Goal: Information Seeking & Learning: Find specific fact

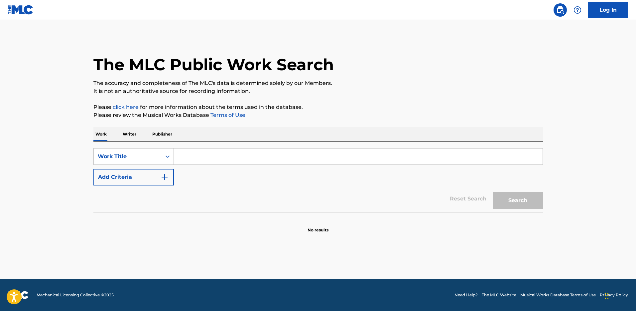
click at [241, 153] on input "Search Form" at bounding box center [358, 156] width 369 height 16
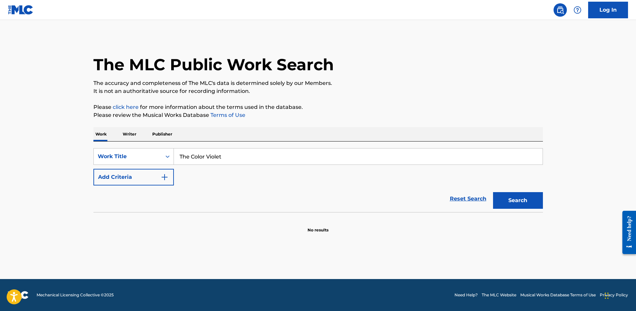
type input "The Color Violet"
click at [493, 192] on button "Search" at bounding box center [518, 200] width 50 height 17
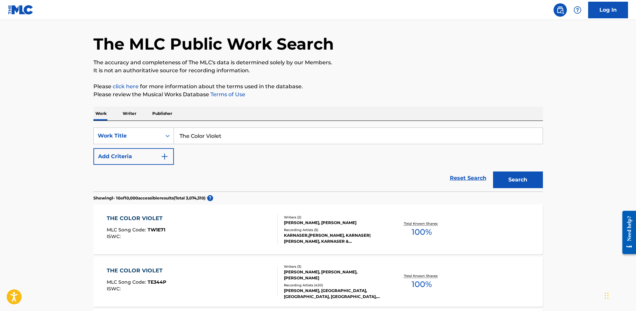
scroll to position [59, 0]
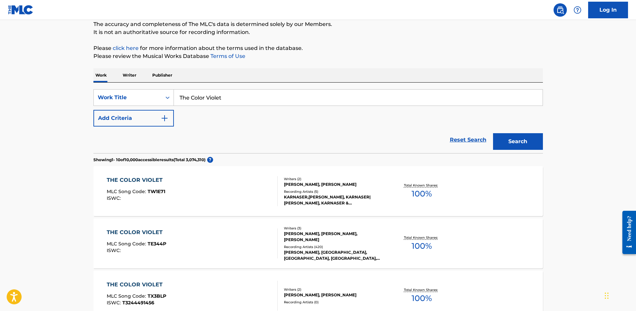
click at [128, 233] on div "THE COLOR VIOLET" at bounding box center [137, 232] width 60 height 8
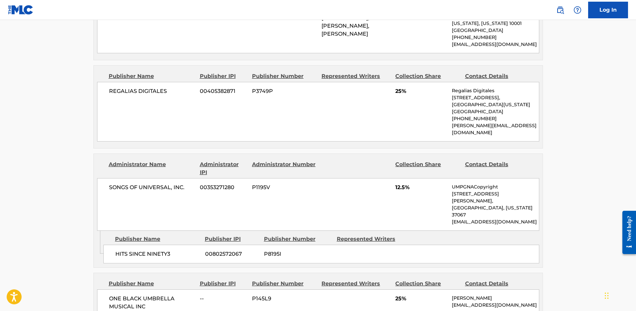
scroll to position [531, 0]
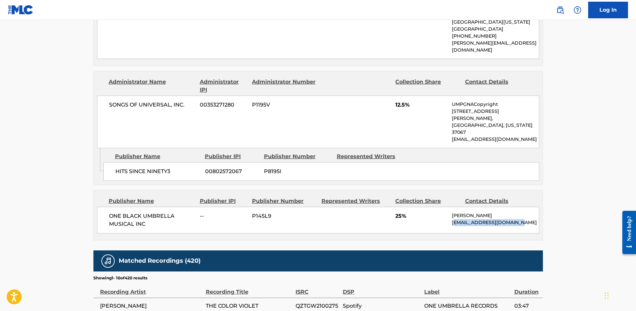
drag, startPoint x: 470, startPoint y: 186, endPoint x: 454, endPoint y: 185, distance: 15.6
click at [454, 219] on p "[EMAIL_ADDRESS][DOMAIN_NAME]" at bounding box center [495, 222] width 87 height 7
drag, startPoint x: 511, startPoint y: 181, endPoint x: 524, endPoint y: 182, distance: 13.0
click at [516, 212] on p "[PERSON_NAME]" at bounding box center [495, 215] width 87 height 7
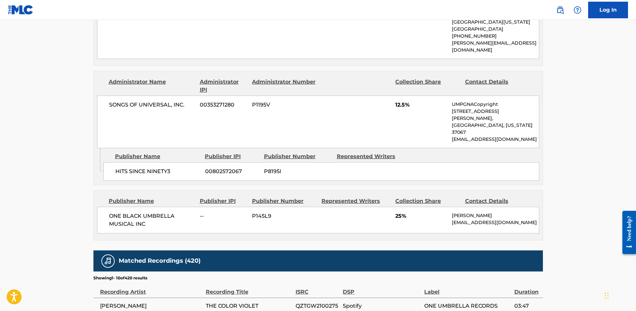
click at [531, 212] on p "[PERSON_NAME]" at bounding box center [495, 215] width 87 height 7
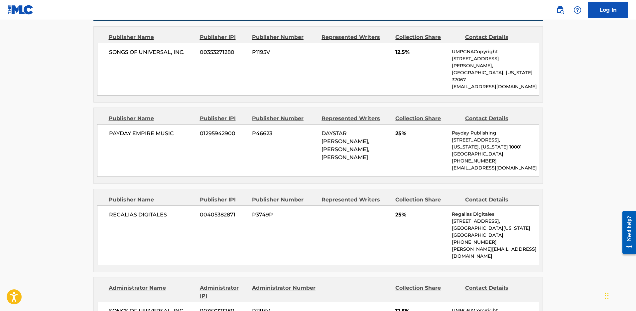
scroll to position [191, 0]
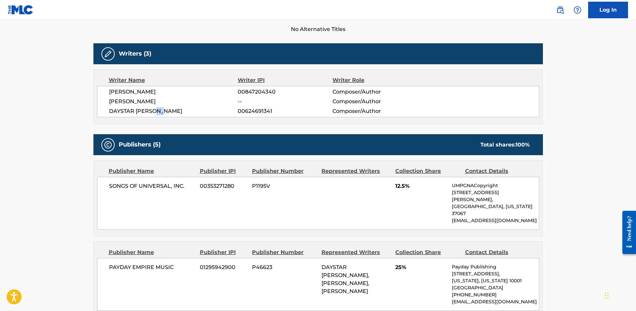
drag, startPoint x: 139, startPoint y: 108, endPoint x: 124, endPoint y: 107, distance: 14.3
click at [128, 107] on span "DAYSTAR [PERSON_NAME]" at bounding box center [173, 111] width 129 height 8
click at [346, 104] on span "Composer/Author" at bounding box center [376, 101] width 86 height 8
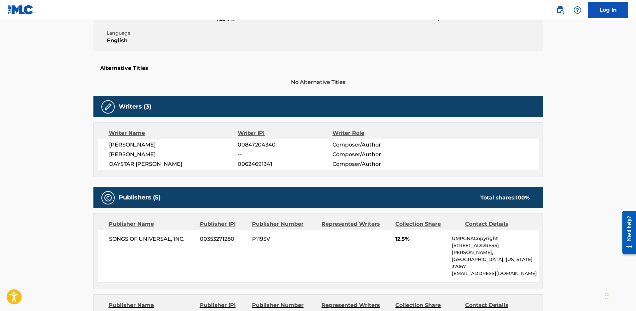
scroll to position [0, 0]
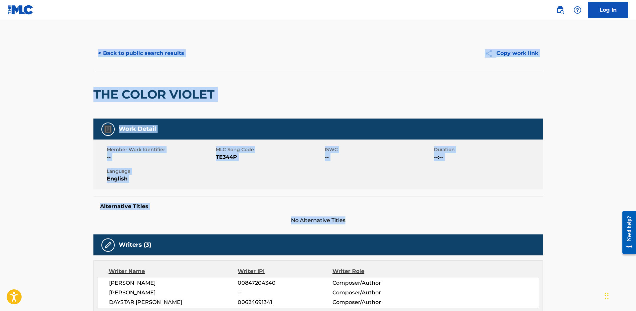
drag, startPoint x: 127, startPoint y: 38, endPoint x: 567, endPoint y: 221, distance: 476.7
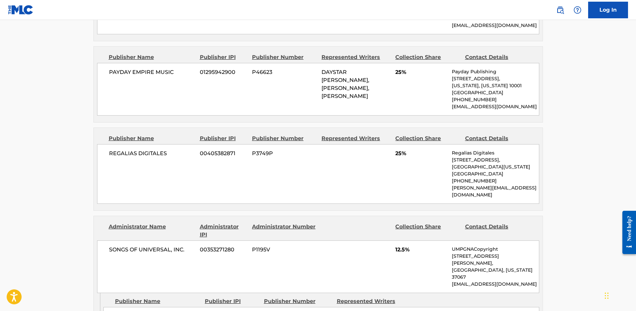
scroll to position [715, 0]
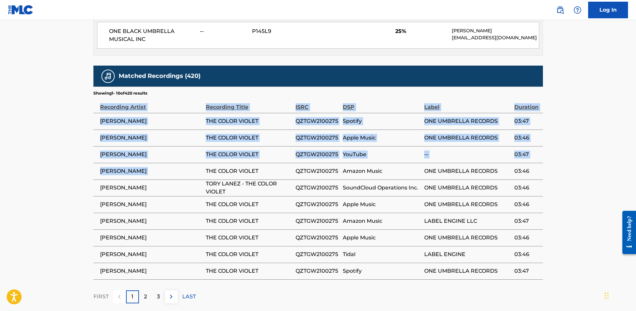
drag, startPoint x: 549, startPoint y: 243, endPoint x: 200, endPoint y: 127, distance: 368.5
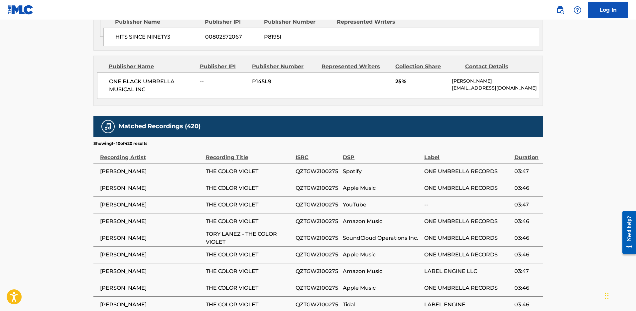
scroll to position [578, 0]
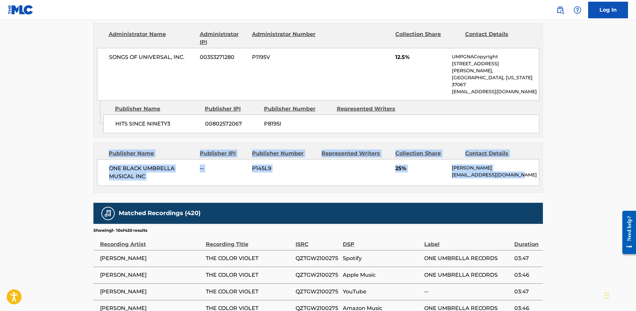
drag, startPoint x: 526, startPoint y: 143, endPoint x: 88, endPoint y: 119, distance: 437.7
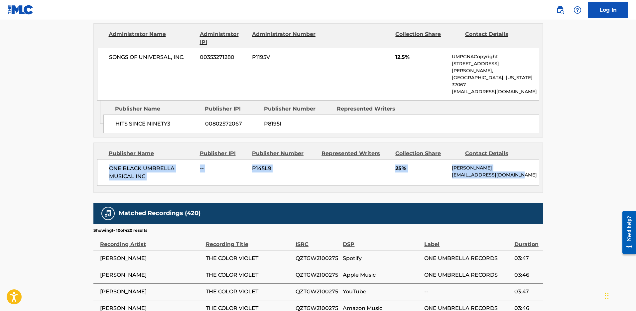
drag, startPoint x: 144, startPoint y: 130, endPoint x: 536, endPoint y: 145, distance: 392.1
click at [536, 159] on div "ONE BLACK UMBRELLA MUSICAL INC -- P145L9 25% Daystar [PERSON_NAME] [EMAIL_ADDRE…" at bounding box center [318, 172] width 442 height 27
drag, startPoint x: 516, startPoint y: 142, endPoint x: 455, endPoint y: 140, distance: 61.3
click at [455, 171] on p "[EMAIL_ADDRESS][DOMAIN_NAME]" at bounding box center [495, 174] width 87 height 7
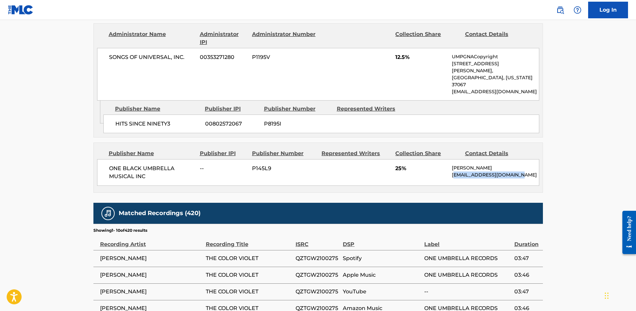
click at [453, 171] on p "[EMAIL_ADDRESS][DOMAIN_NAME]" at bounding box center [495, 174] width 87 height 7
drag, startPoint x: 527, startPoint y: 138, endPoint x: 558, endPoint y: 142, distance: 31.9
click at [541, 143] on div "Publisher Name Publisher IPI Publisher Number Represented Writers Collection Sh…" at bounding box center [318, 168] width 449 height 50
